Goal: Task Accomplishment & Management: Complete application form

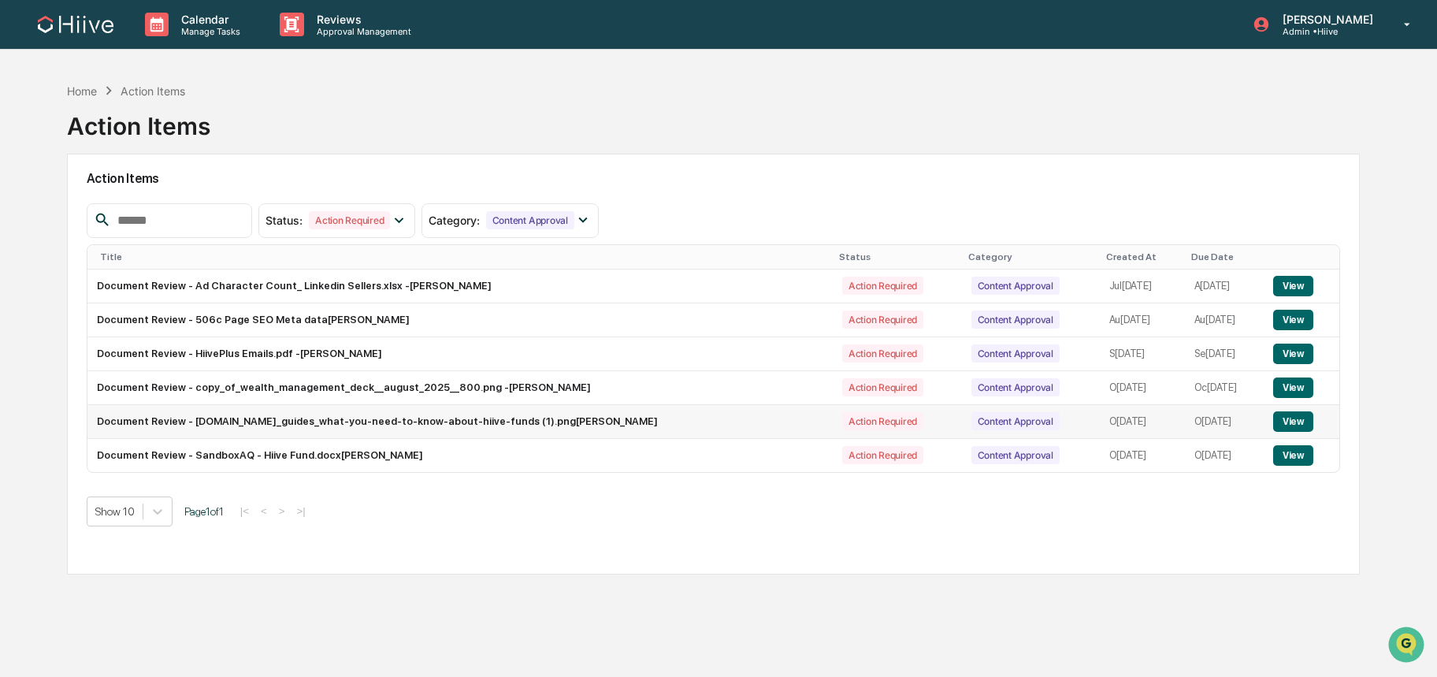
click at [1305, 428] on button "View" at bounding box center [1293, 421] width 40 height 20
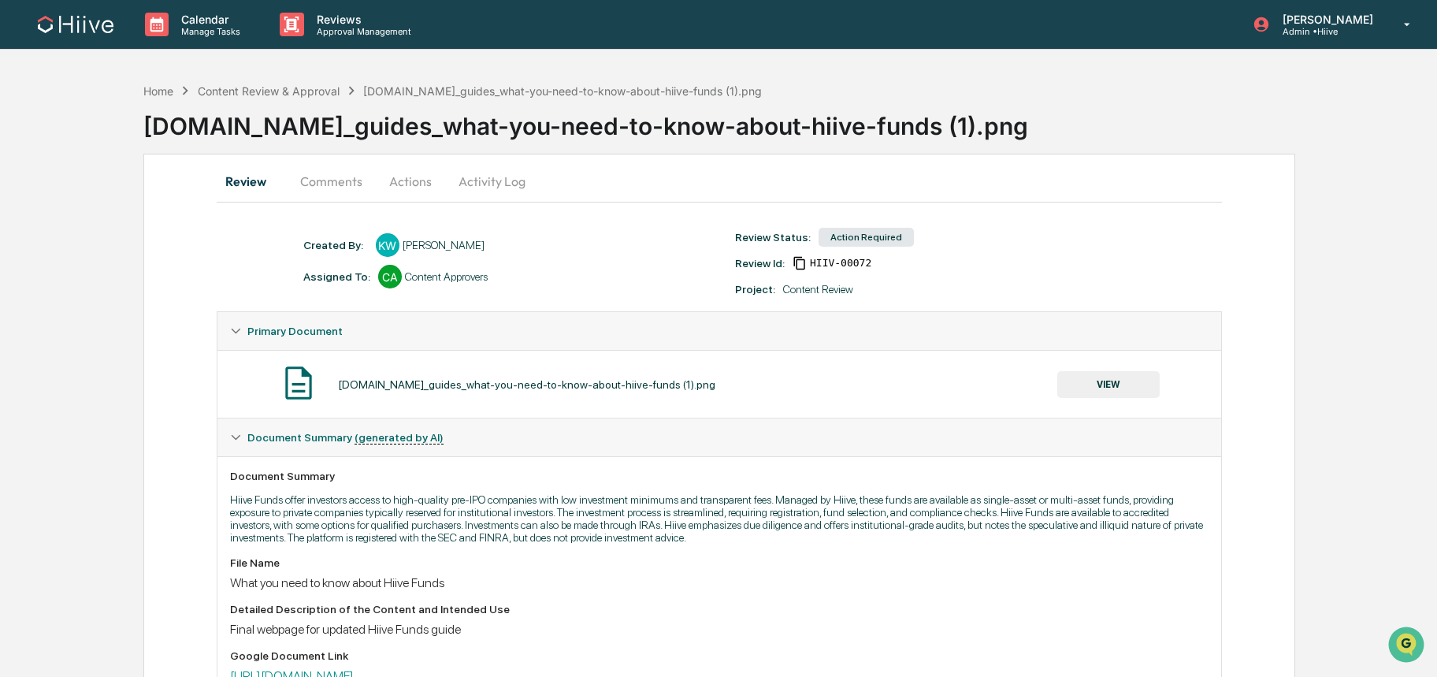
click at [318, 186] on button "Comments" at bounding box center [331, 181] width 87 height 38
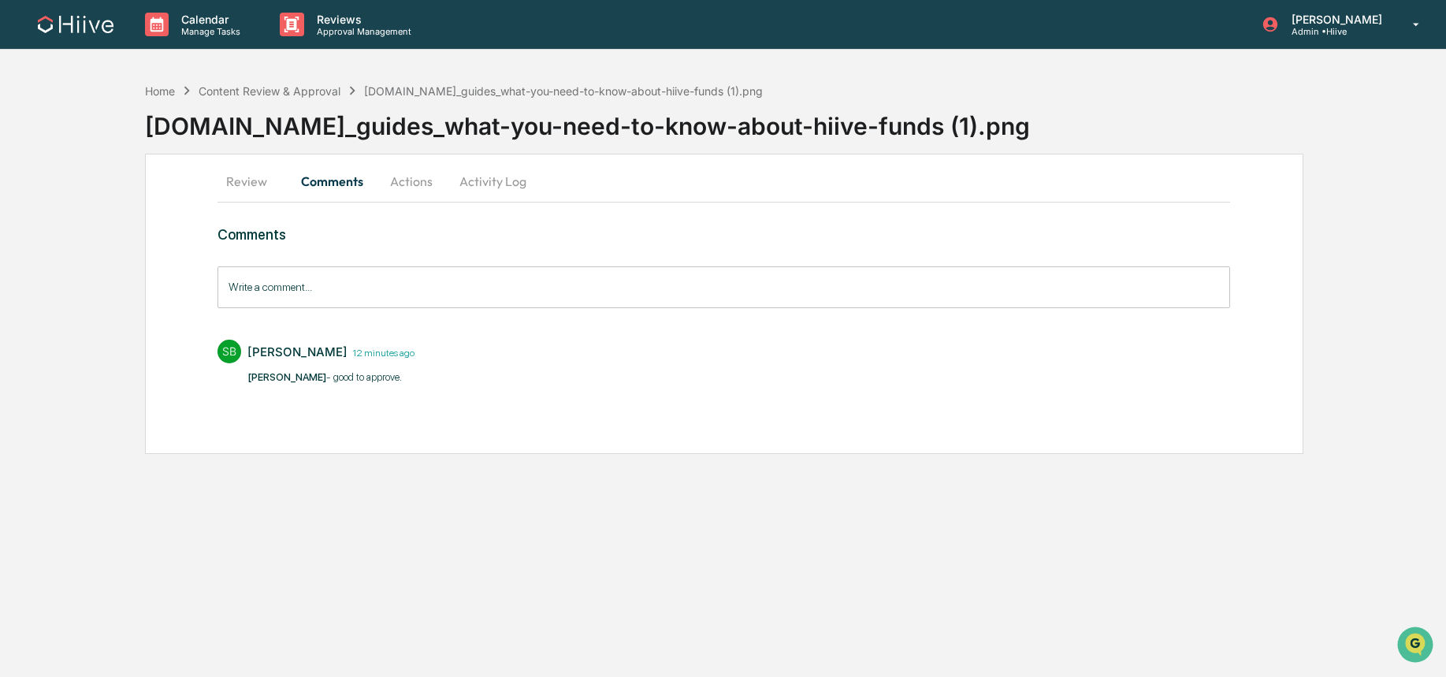
click at [399, 185] on button "Actions" at bounding box center [411, 181] width 71 height 38
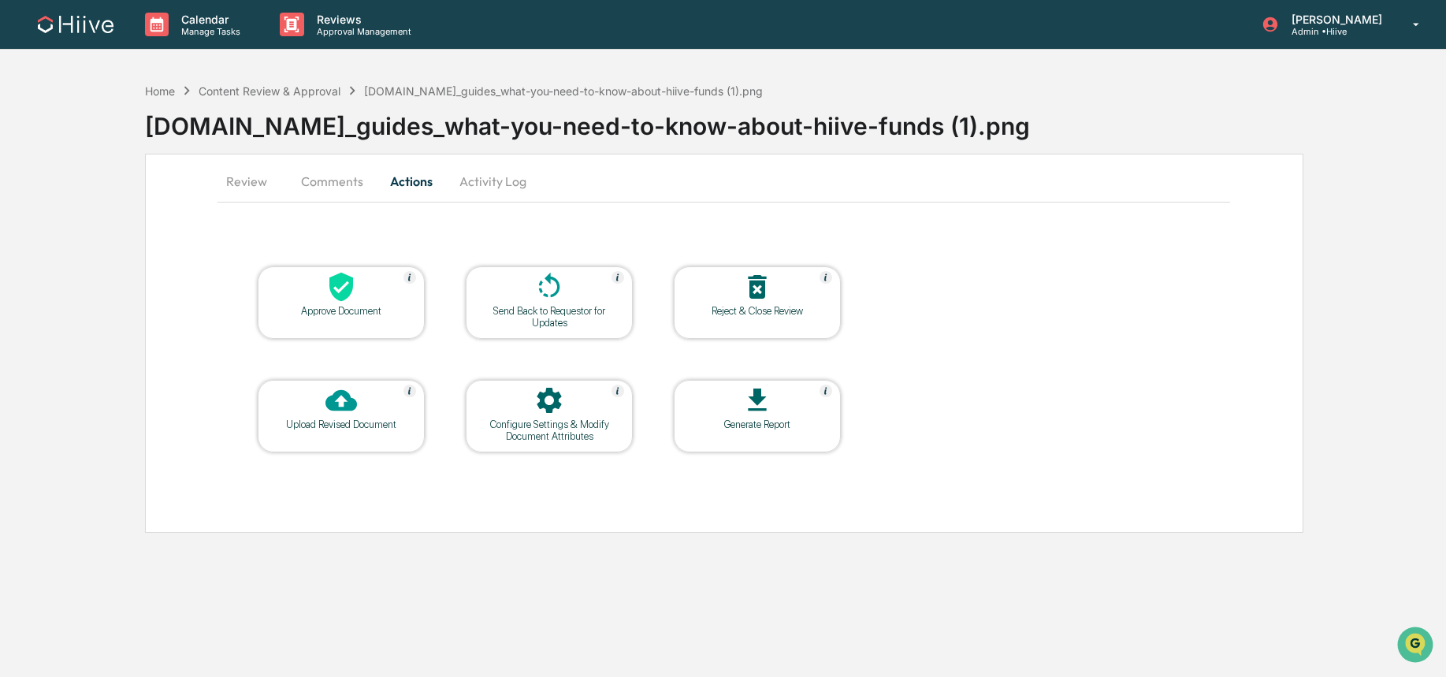
click at [344, 307] on div "Approve Document" at bounding box center [341, 311] width 142 height 12
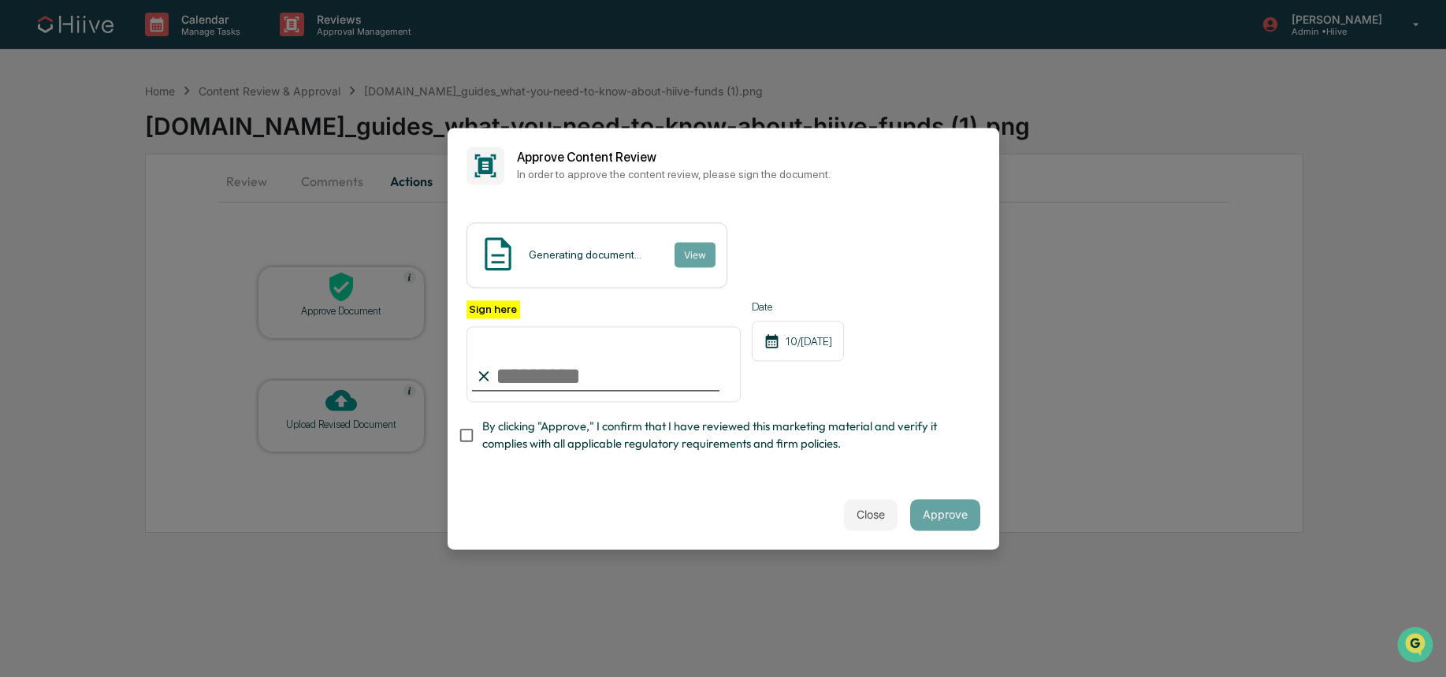
type input "**********"
click at [543, 424] on span "By clicking "Approve," I confirm that I have reviewed this marketing material a…" at bounding box center [724, 435] width 485 height 35
click at [934, 504] on button "Approve" at bounding box center [945, 515] width 70 height 32
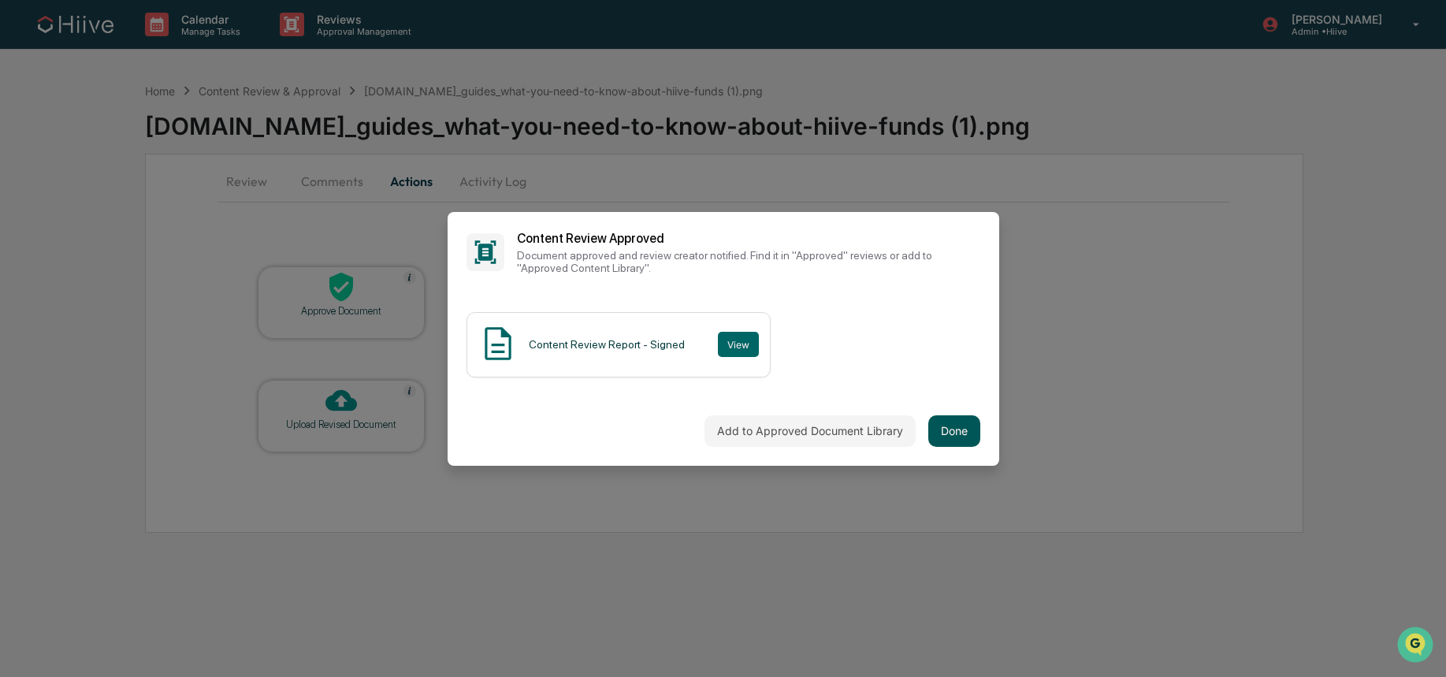
click at [949, 431] on button "Done" at bounding box center [954, 431] width 52 height 32
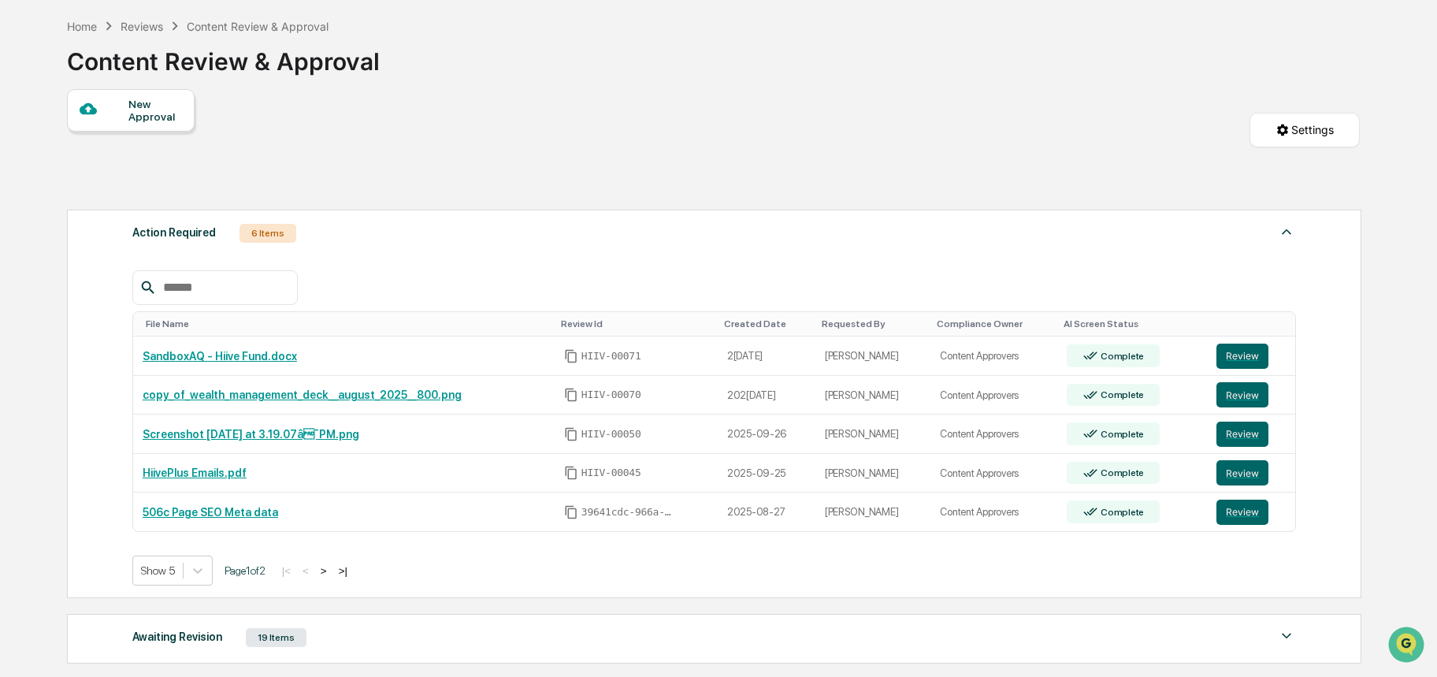
scroll to position [95, 0]
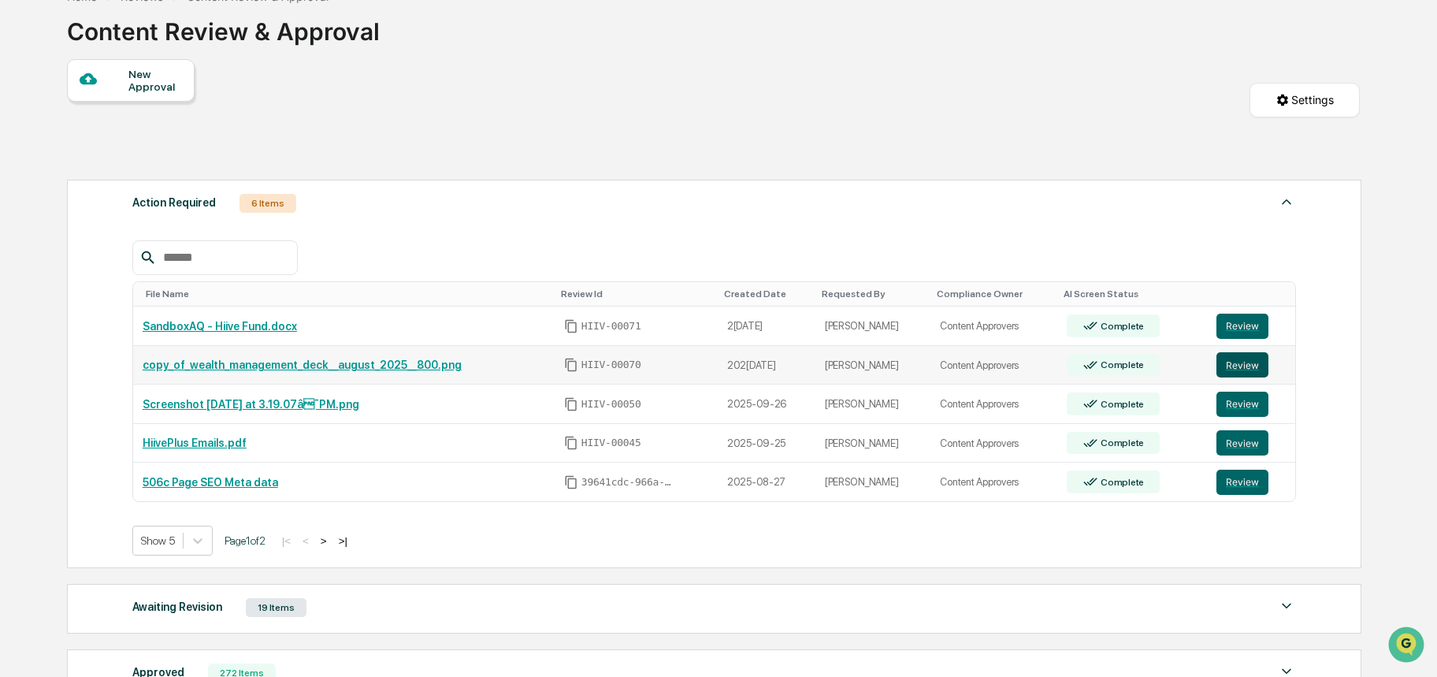
click at [1247, 359] on button "Review" at bounding box center [1242, 364] width 52 height 25
click at [1248, 339] on button "Review" at bounding box center [1242, 326] width 52 height 25
click at [332, 542] on button ">" at bounding box center [324, 540] width 16 height 13
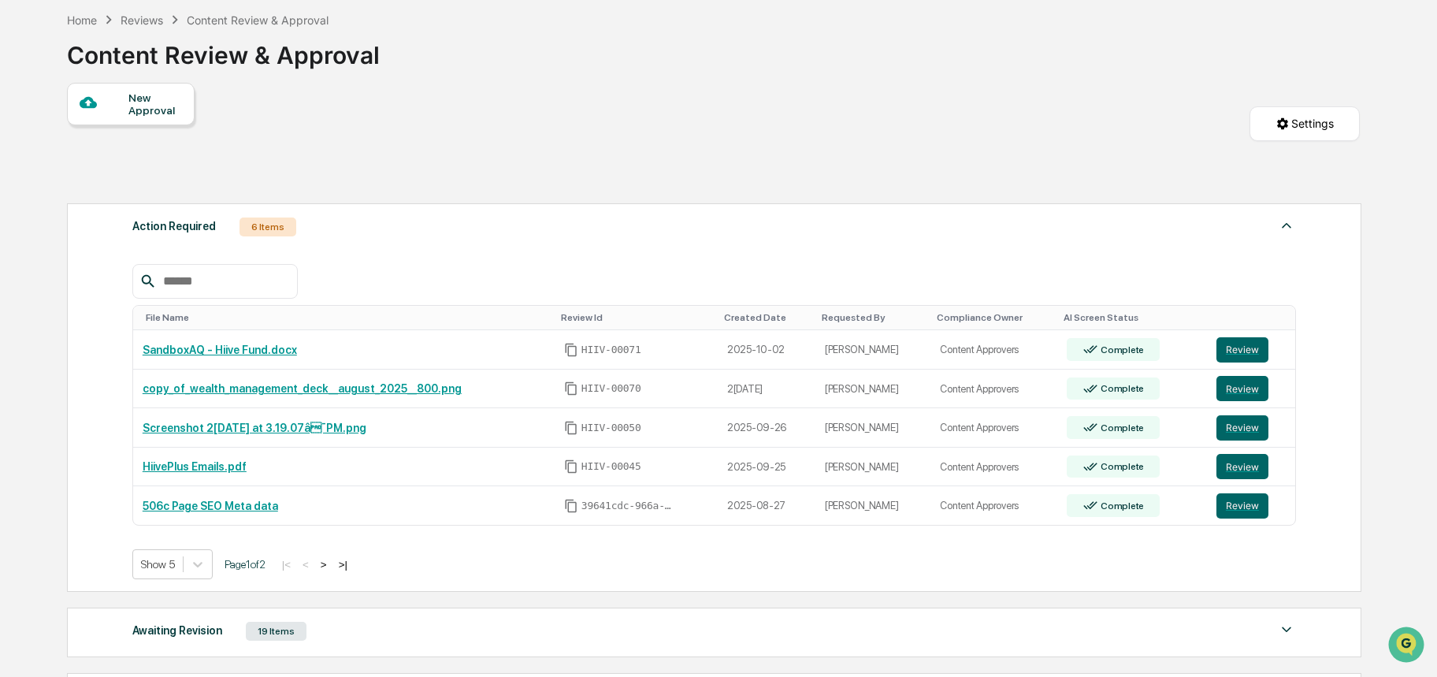
scroll to position [95, 0]
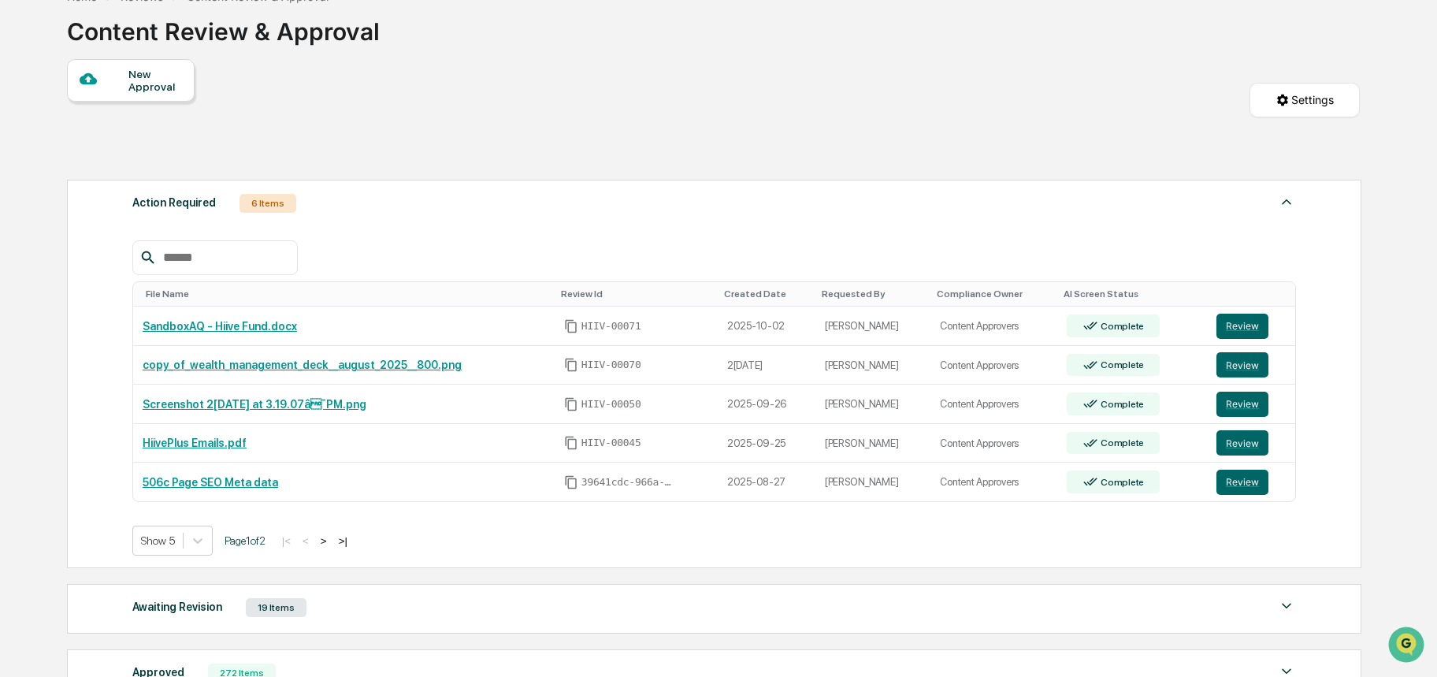
click at [750, 299] on div "Created Date" at bounding box center [766, 293] width 85 height 11
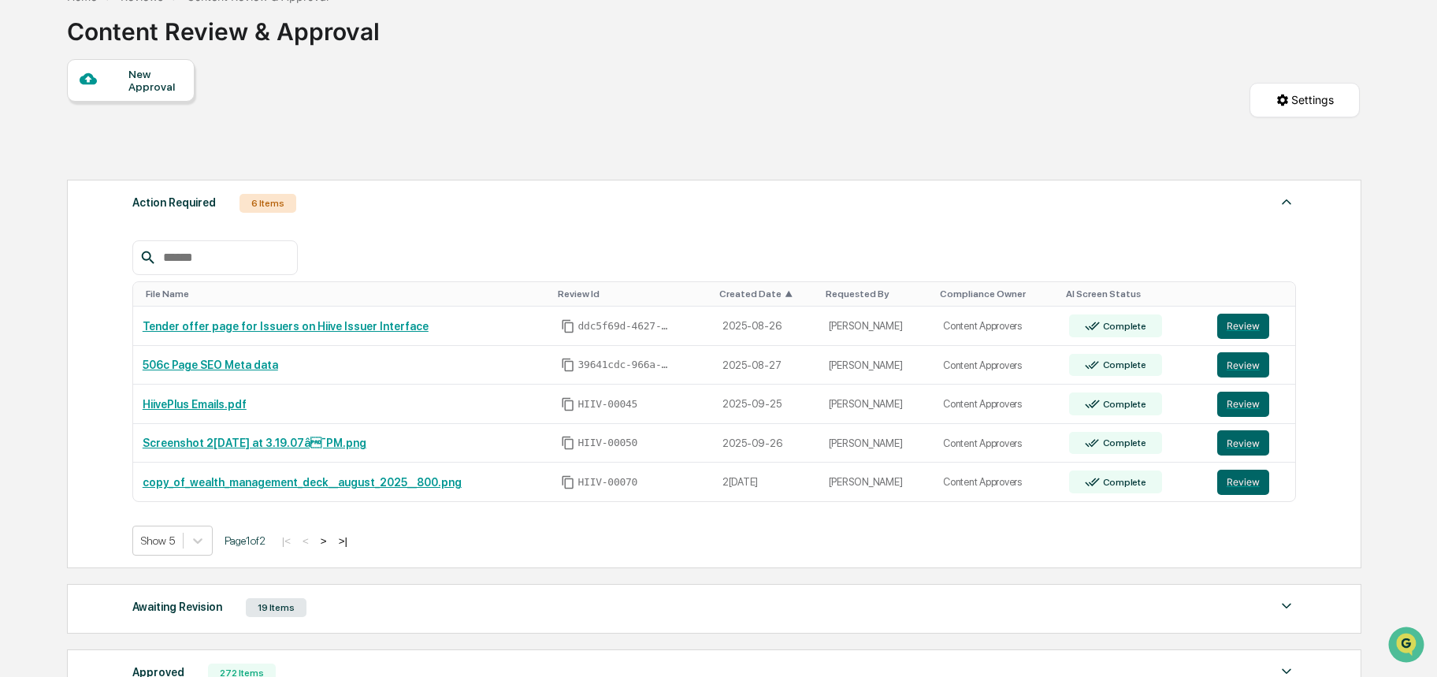
click at [748, 298] on div "Created Date ▲" at bounding box center [766, 293] width 94 height 11
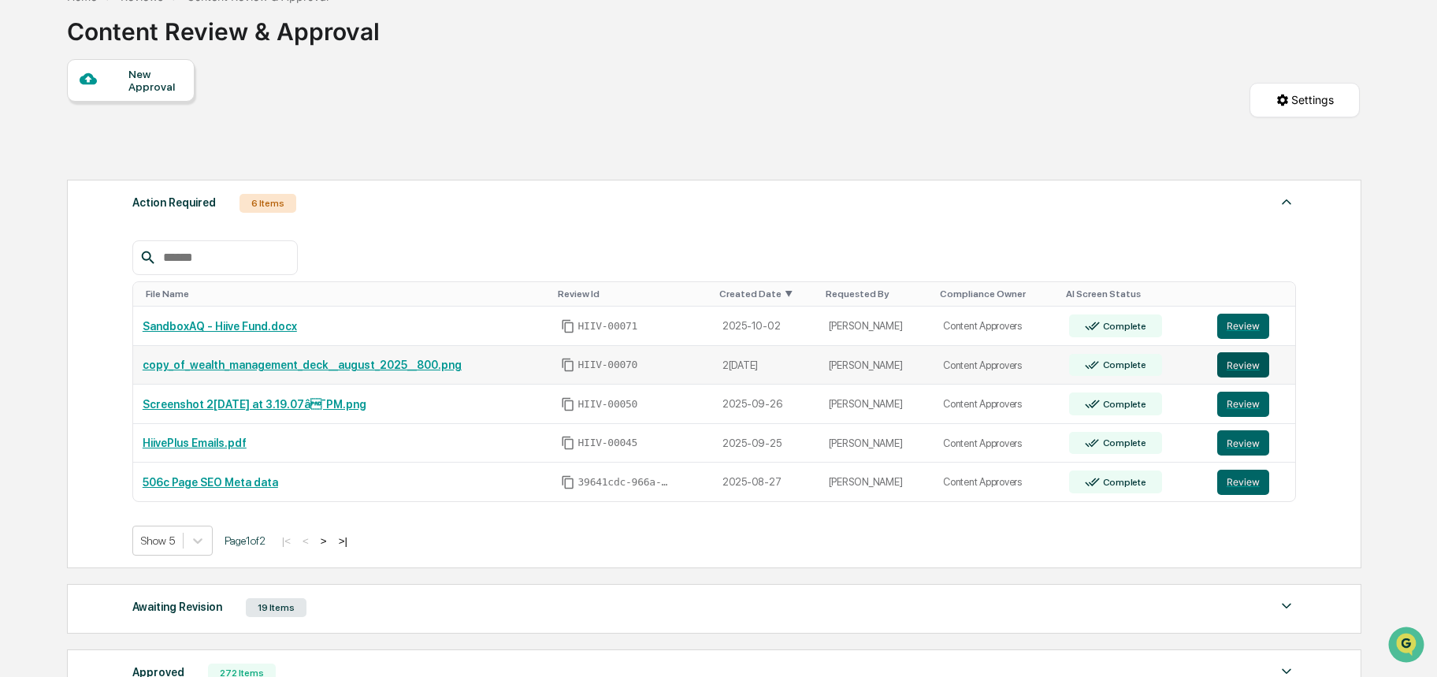
click at [1249, 365] on button "Review" at bounding box center [1243, 364] width 52 height 25
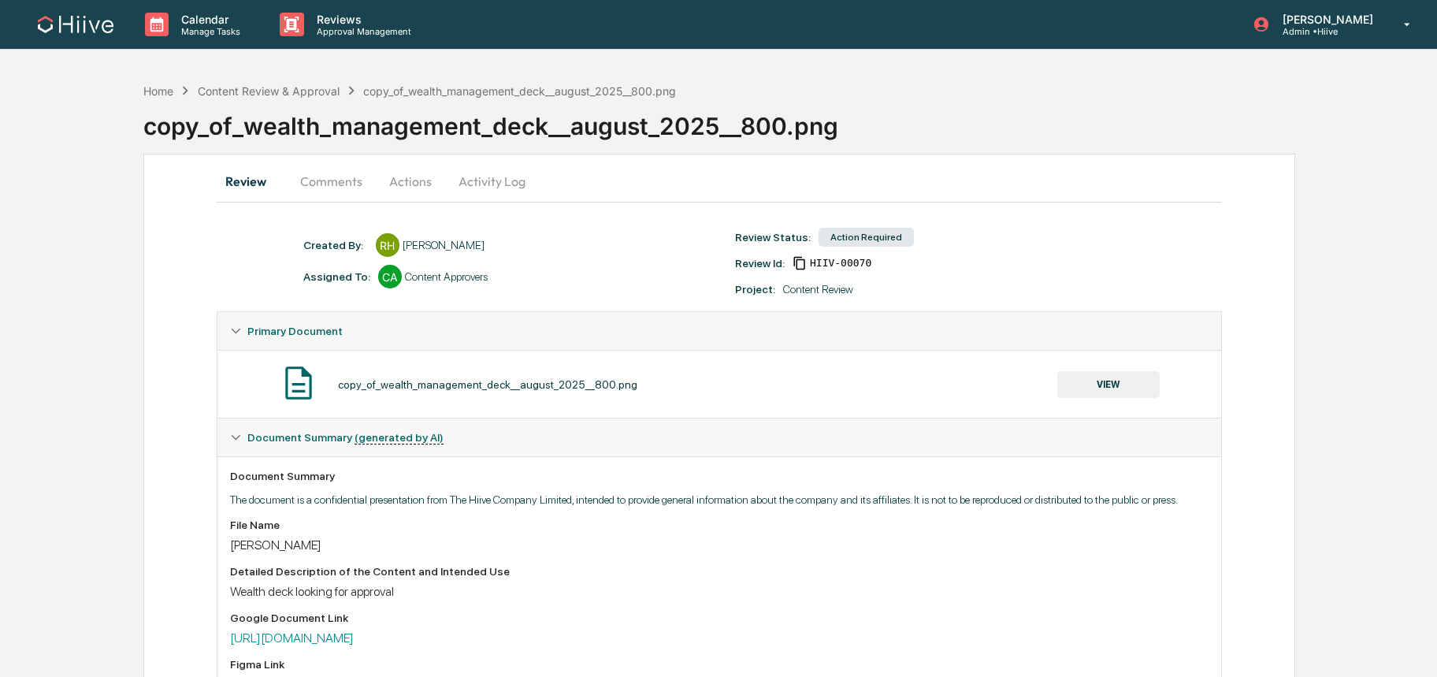
click at [347, 184] on button "Comments" at bounding box center [331, 181] width 87 height 38
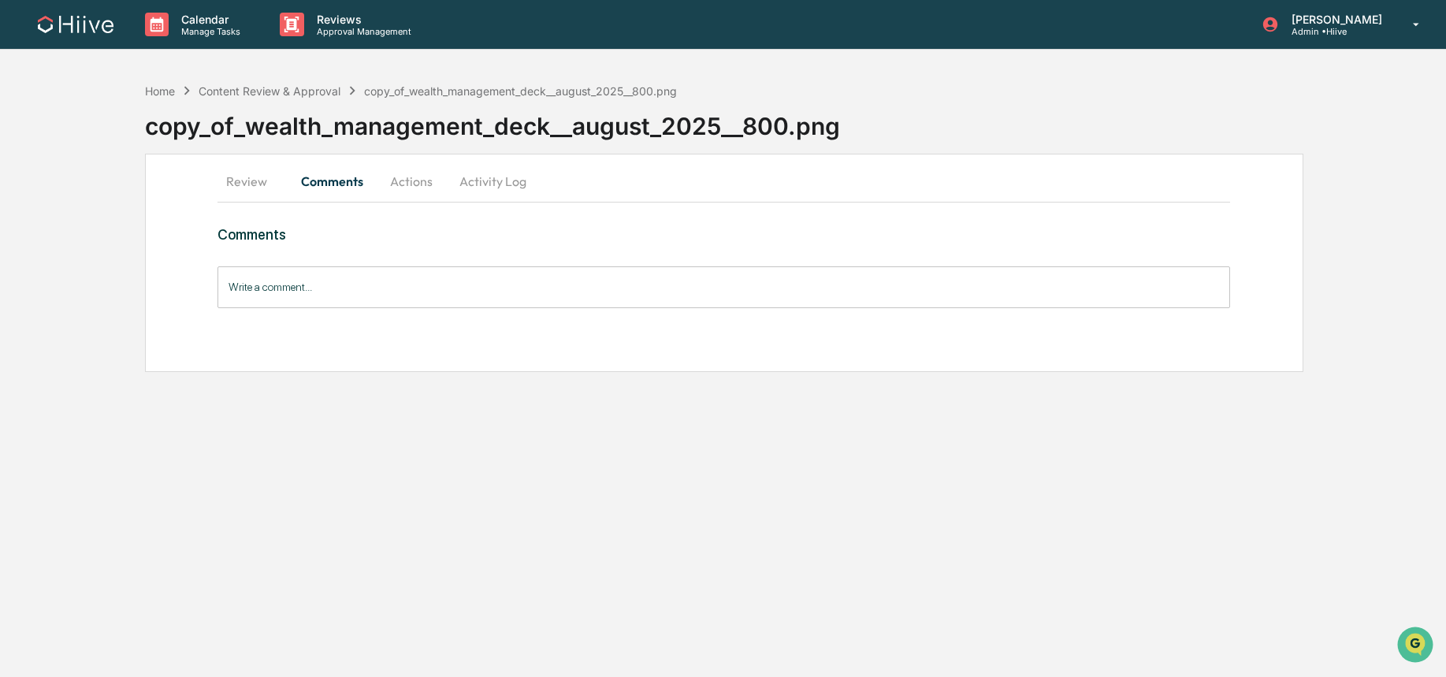
click at [264, 182] on button "Review" at bounding box center [252, 181] width 71 height 38
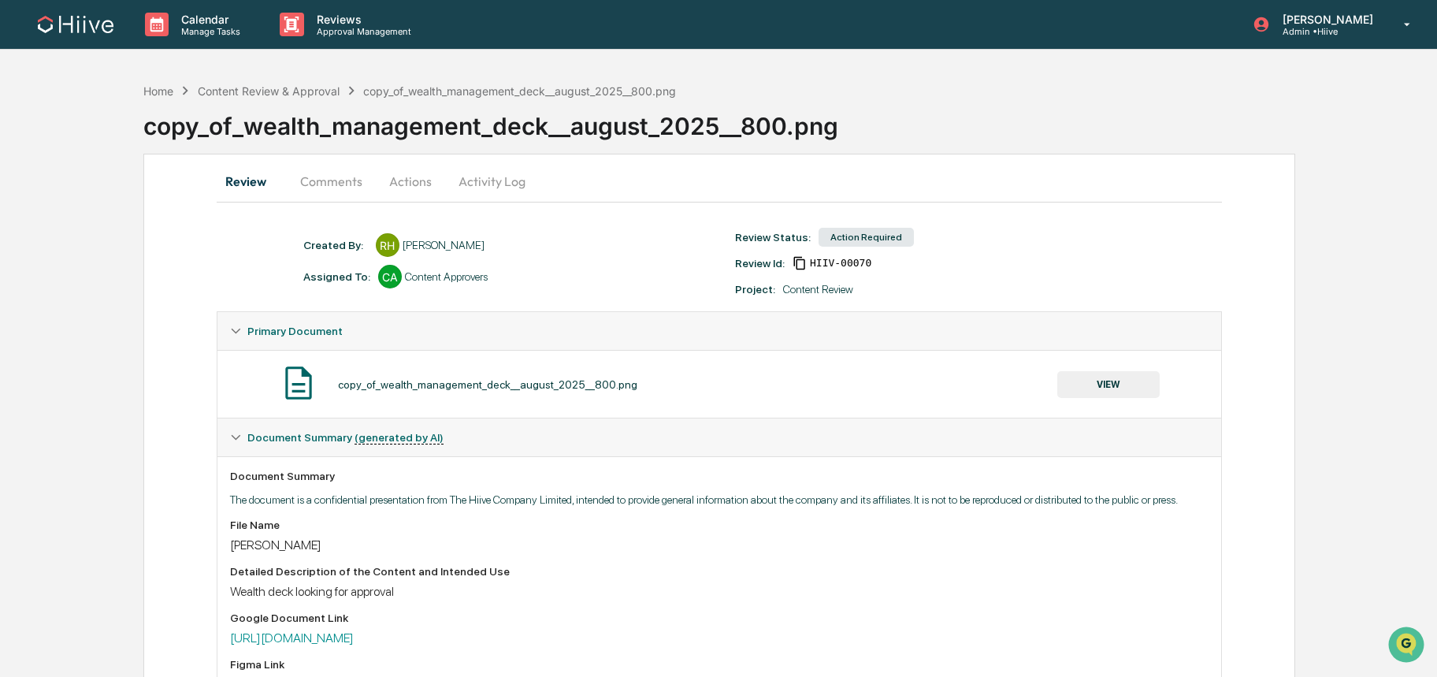
click at [255, 80] on div "Home Content Review & Approval copy_of_wealth_management_deck__august_2025__800…" at bounding box center [790, 114] width 1294 height 79
click at [255, 84] on div "Content Review & Approval" at bounding box center [269, 90] width 142 height 13
